Goal: Task Accomplishment & Management: Manage account settings

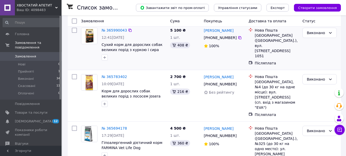
scroll to position [77, 0]
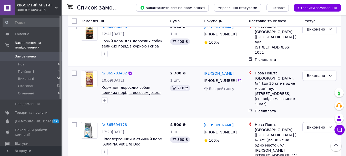
click at [123, 85] on span "Корм для дорослих собак великих порід з лососем Josera Large Breed Adult з лосо…" at bounding box center [132, 94] width 61 height 19
